Goal: Task Accomplishment & Management: Use online tool/utility

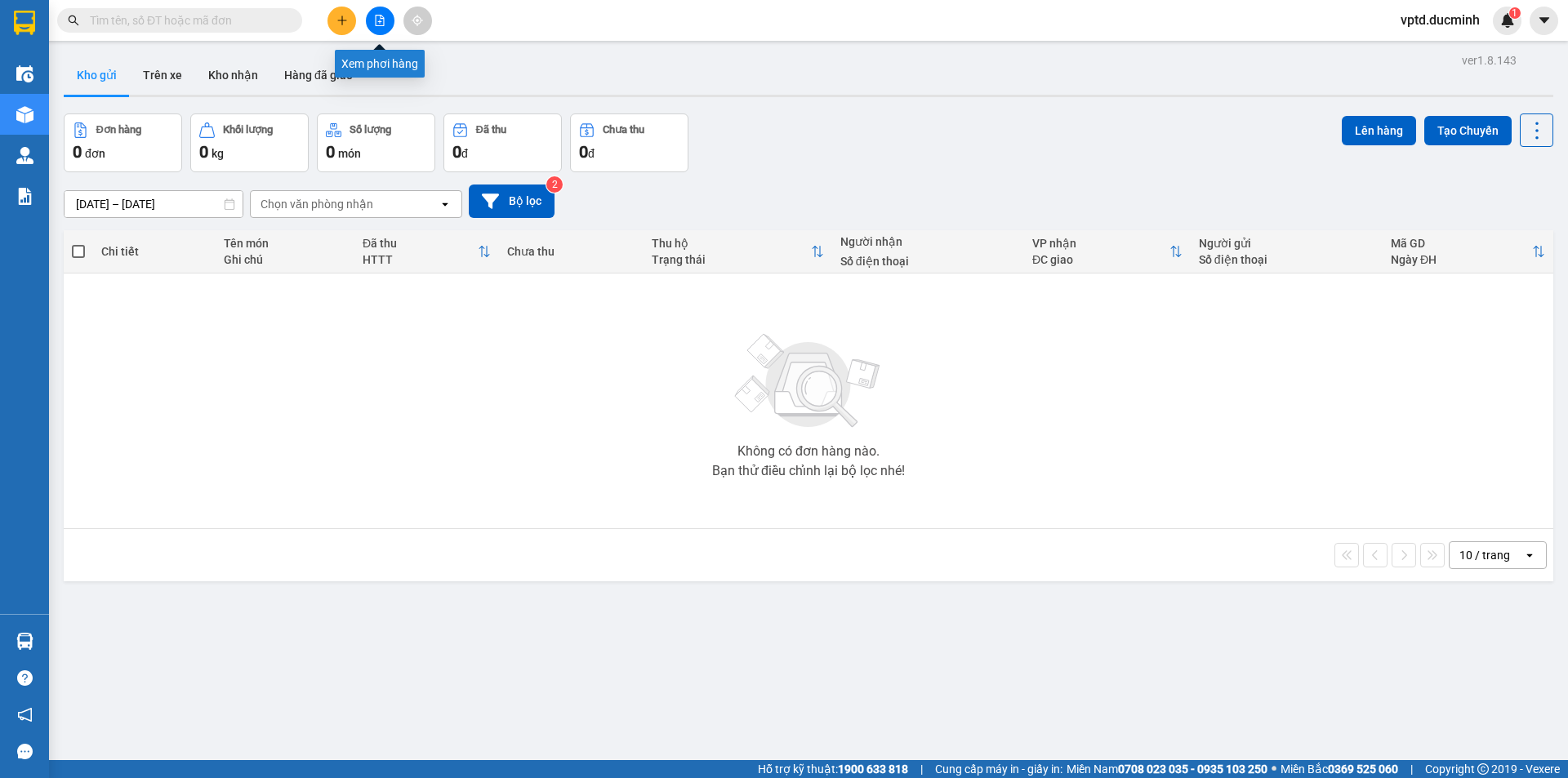
click at [379, 18] on icon "file-add" at bounding box center [380, 20] width 11 height 11
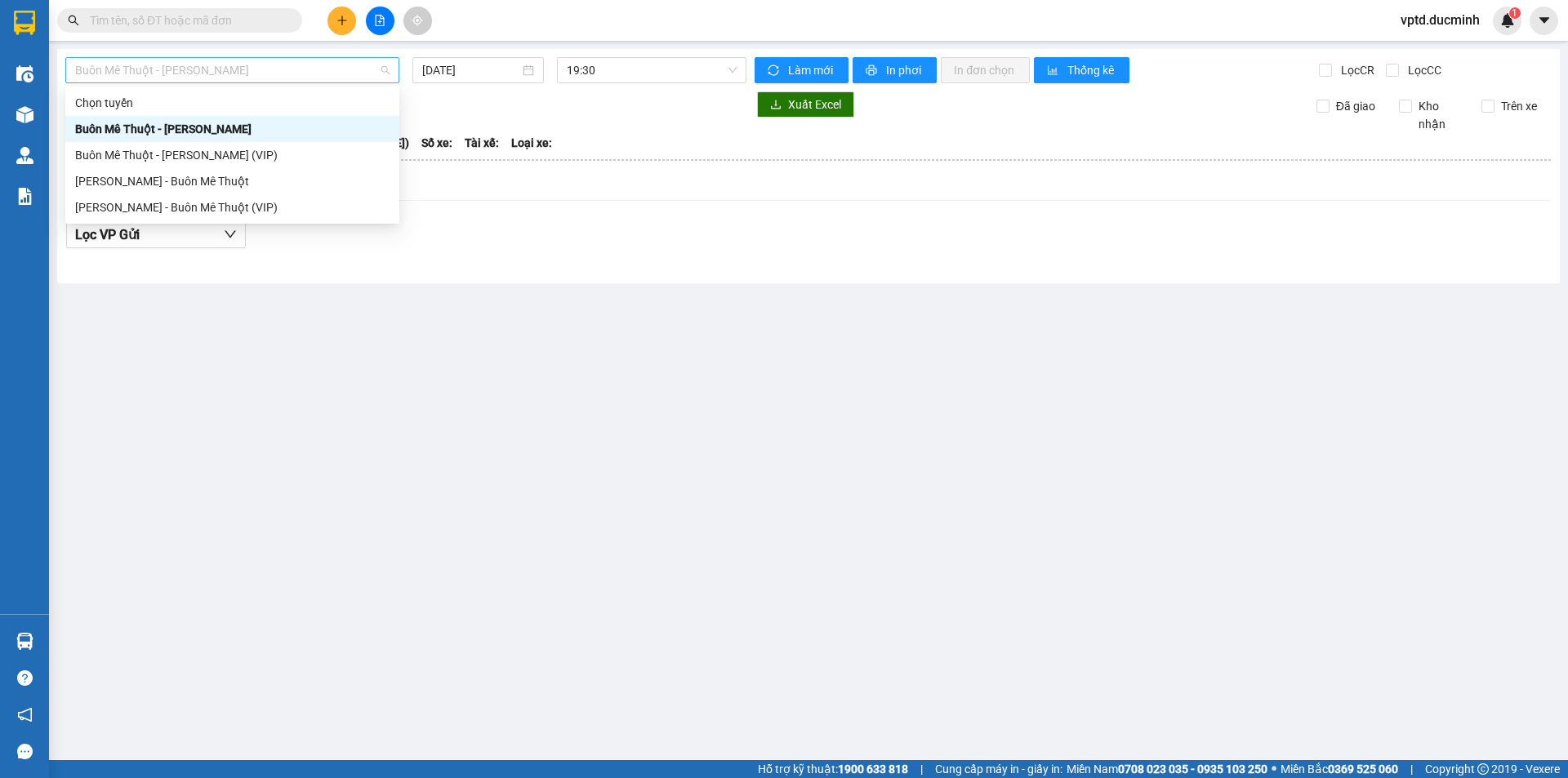
click at [300, 80] on span "Buôn Mê Thuột - [PERSON_NAME]" at bounding box center [232, 71] width 314 height 25
click at [226, 149] on div "Buôn Mê Thuột - [PERSON_NAME] (VIP)" at bounding box center [232, 155] width 314 height 18
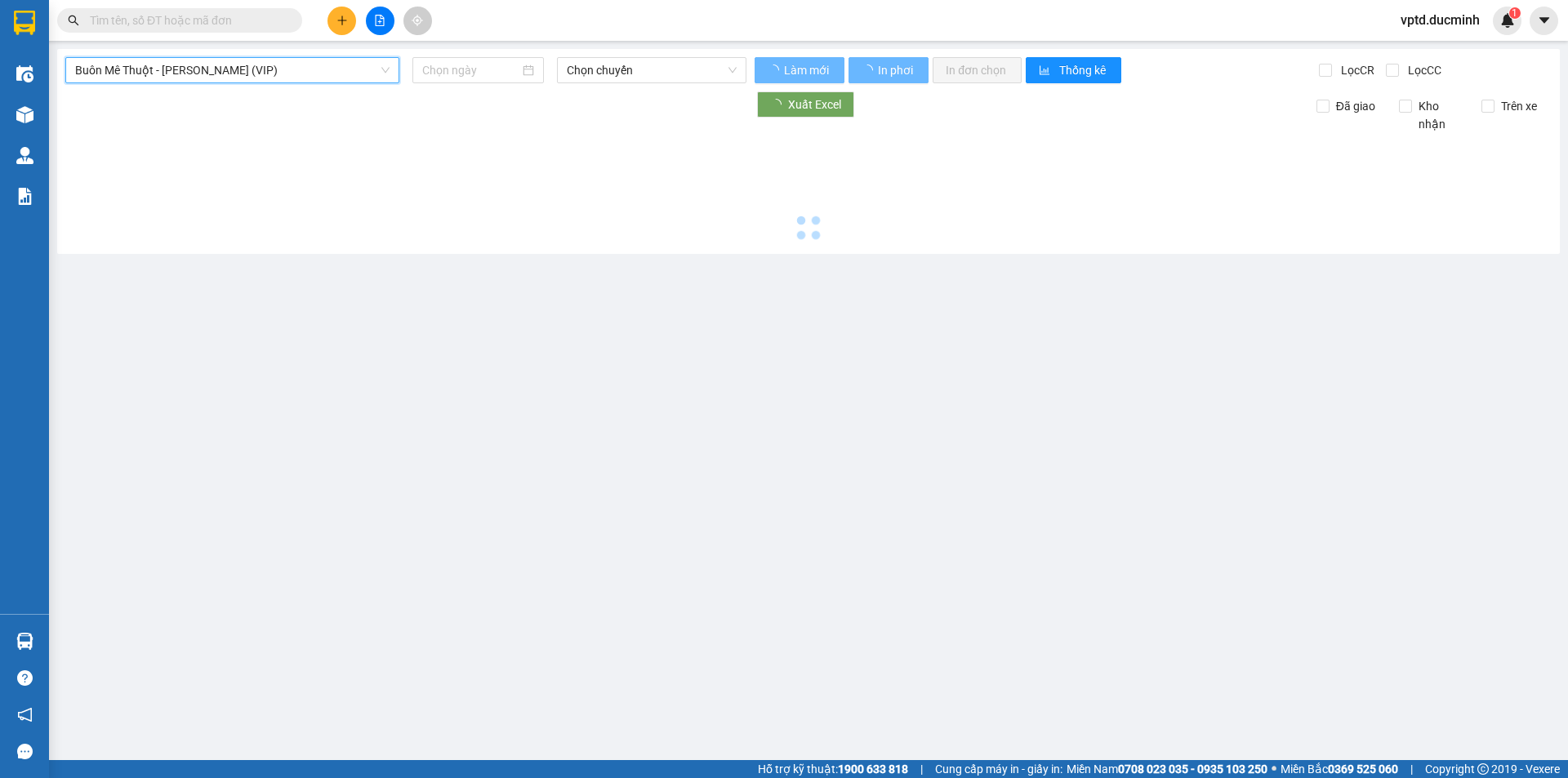
type input "[DATE]"
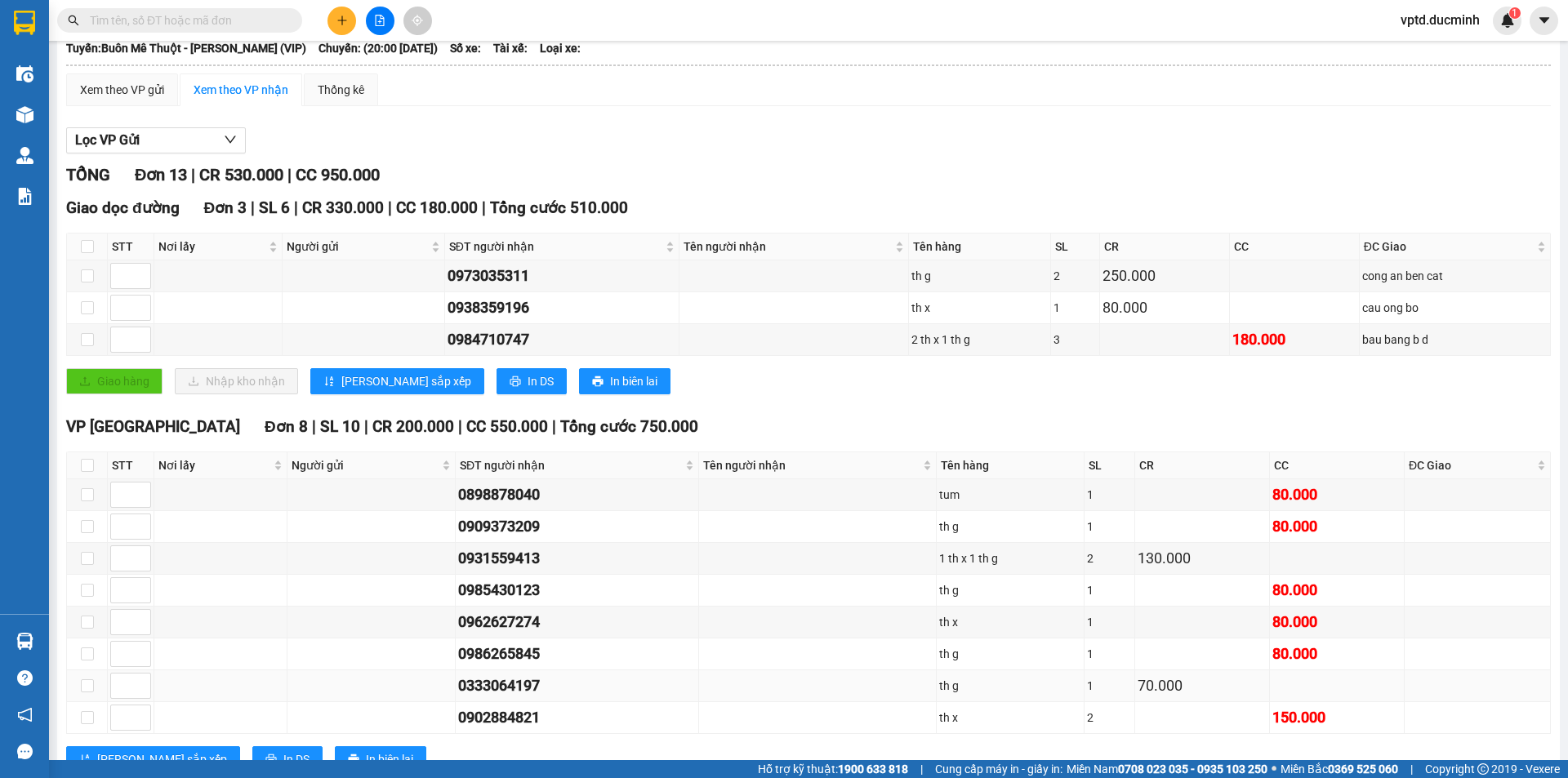
scroll to position [339, 0]
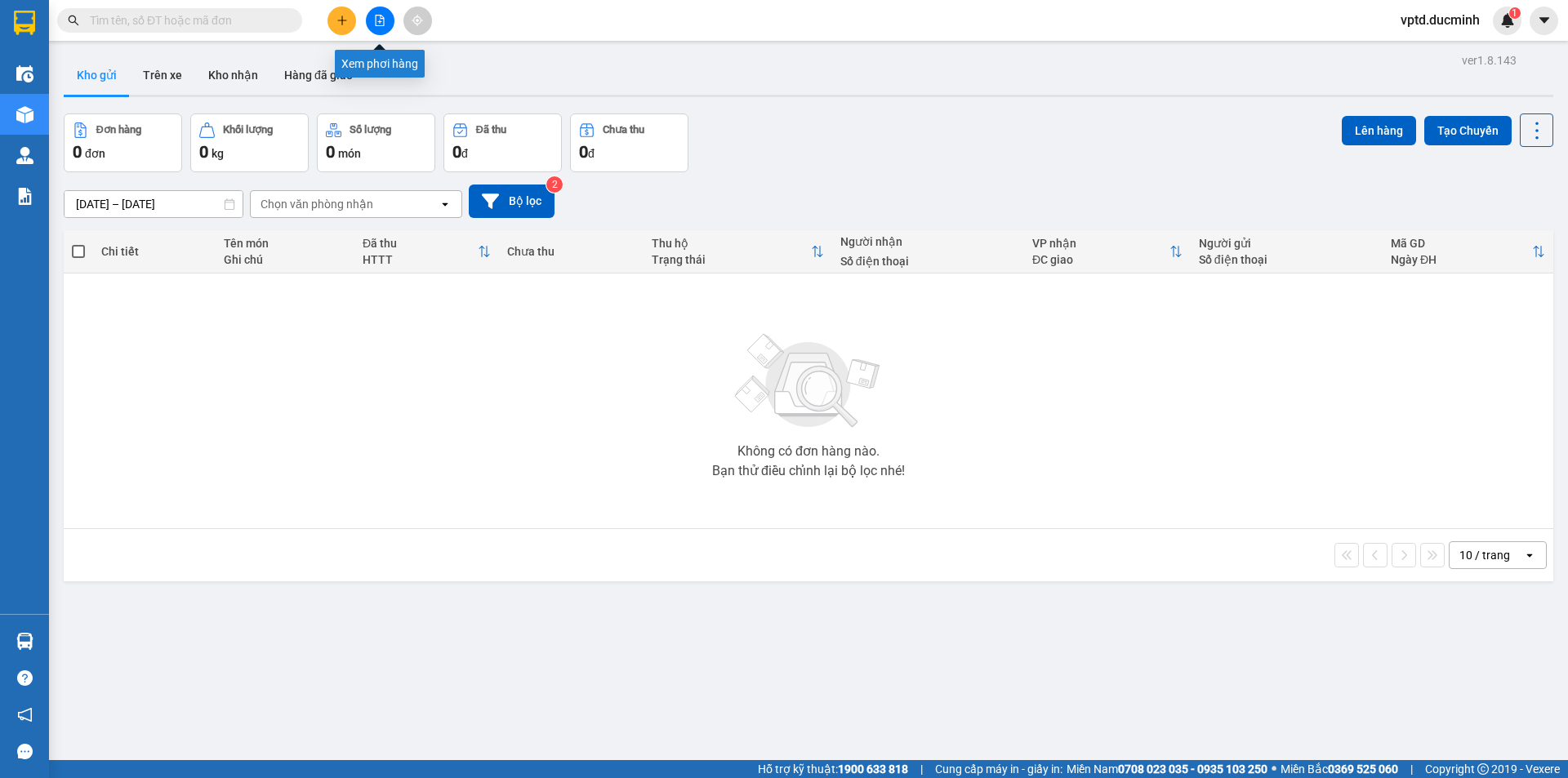
click at [380, 23] on icon "file-add" at bounding box center [380, 20] width 9 height 11
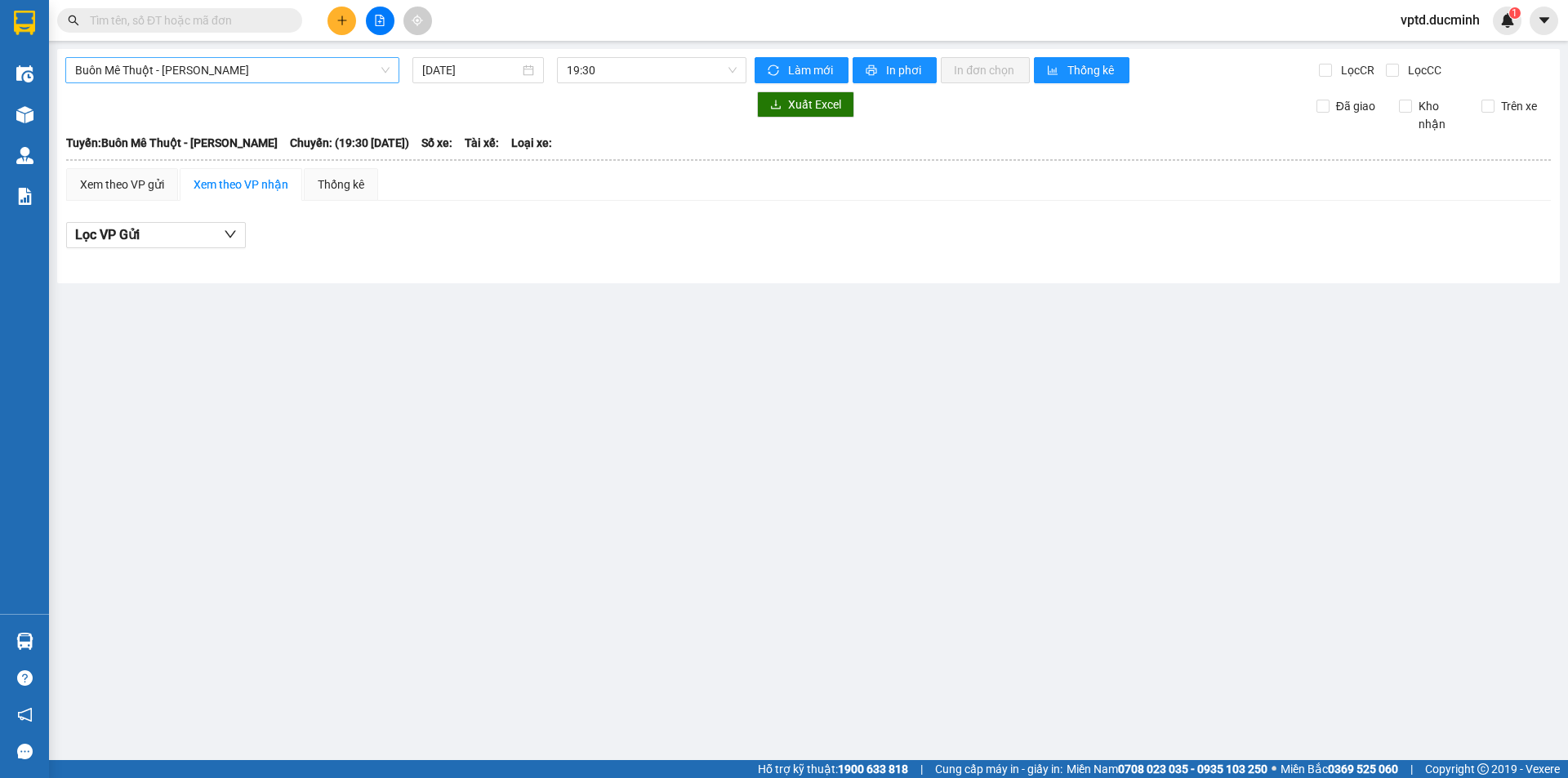
click at [313, 71] on span "Buôn Mê Thuột - [PERSON_NAME]" at bounding box center [232, 71] width 314 height 25
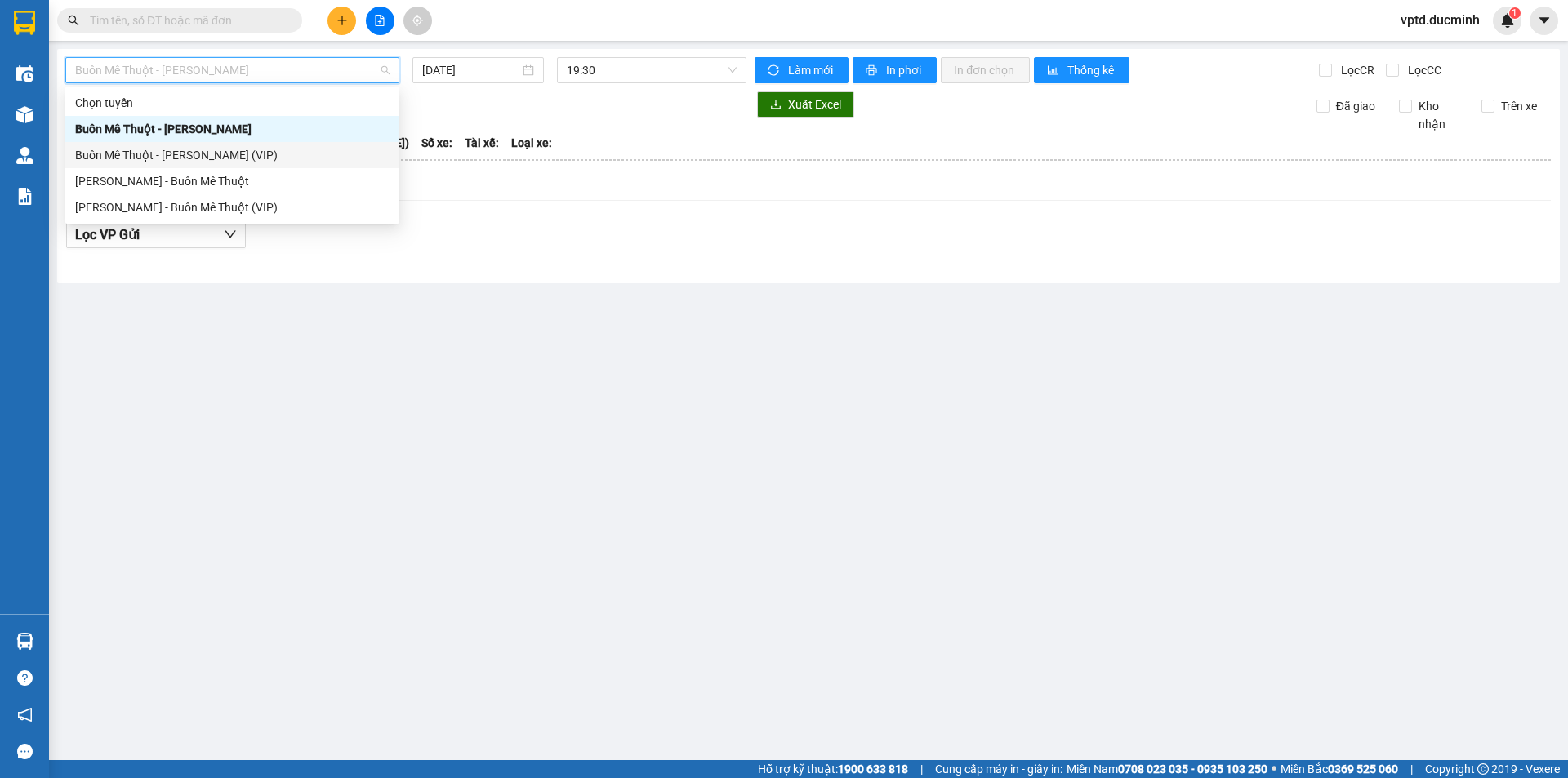
click at [256, 147] on div "Buôn Mê Thuột - [PERSON_NAME] (VIP)" at bounding box center [232, 155] width 314 height 18
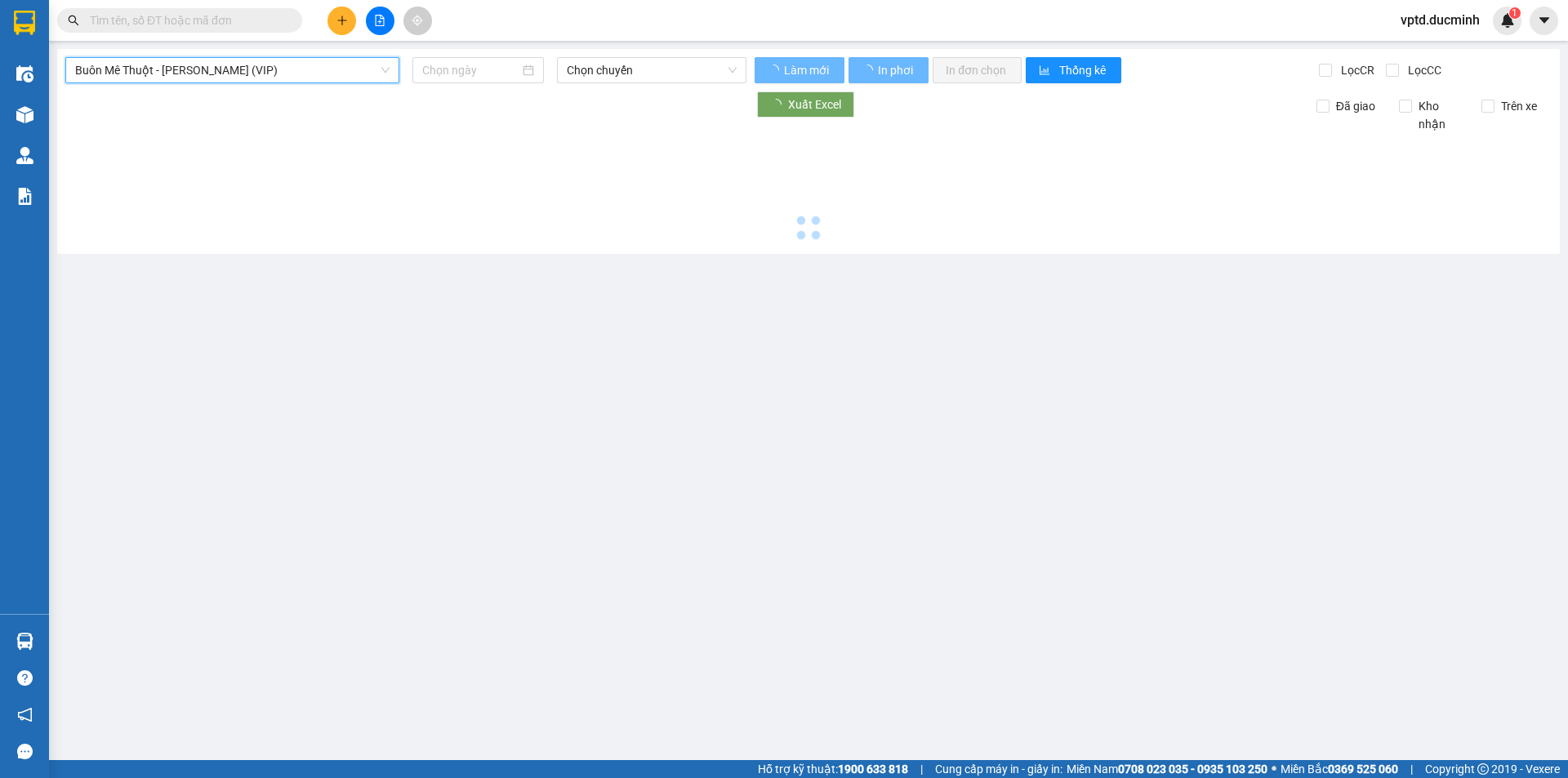
type input "[DATE]"
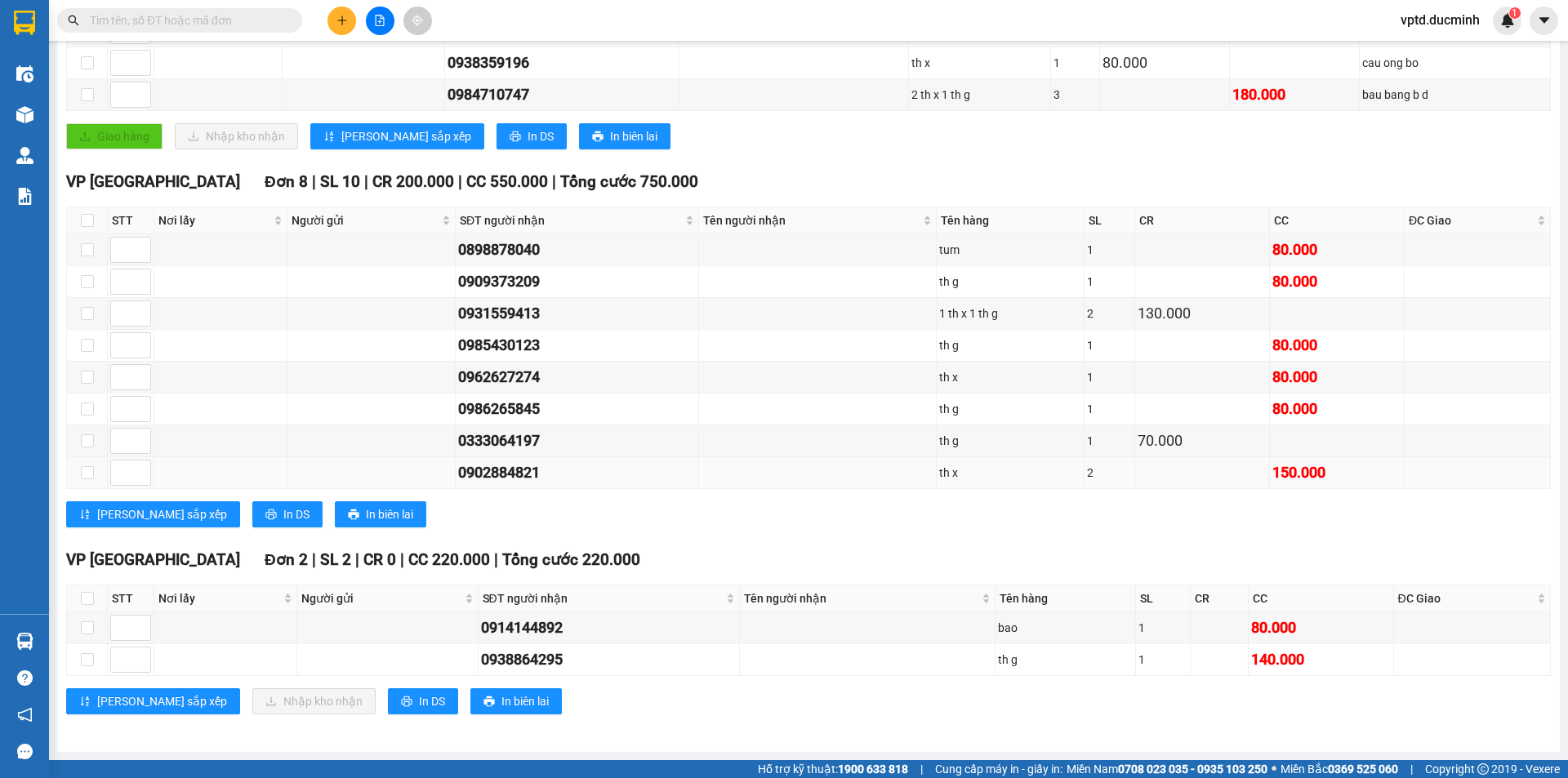
scroll to position [176, 0]
